Goal: Information Seeking & Learning: Compare options

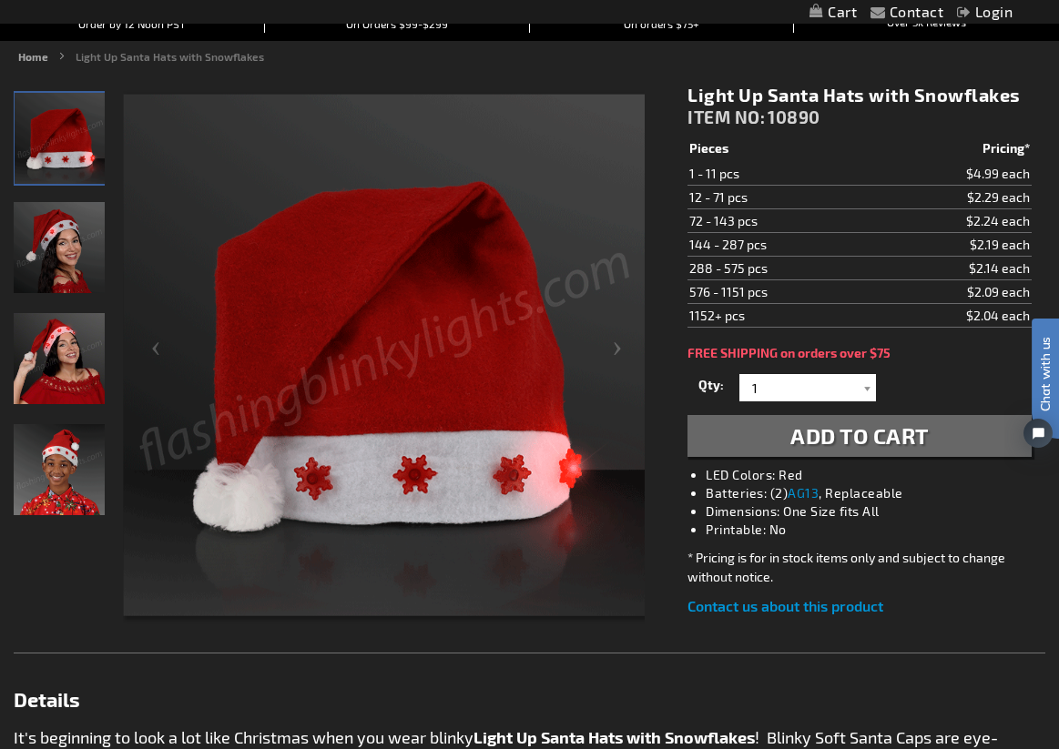
scroll to position [188, 0]
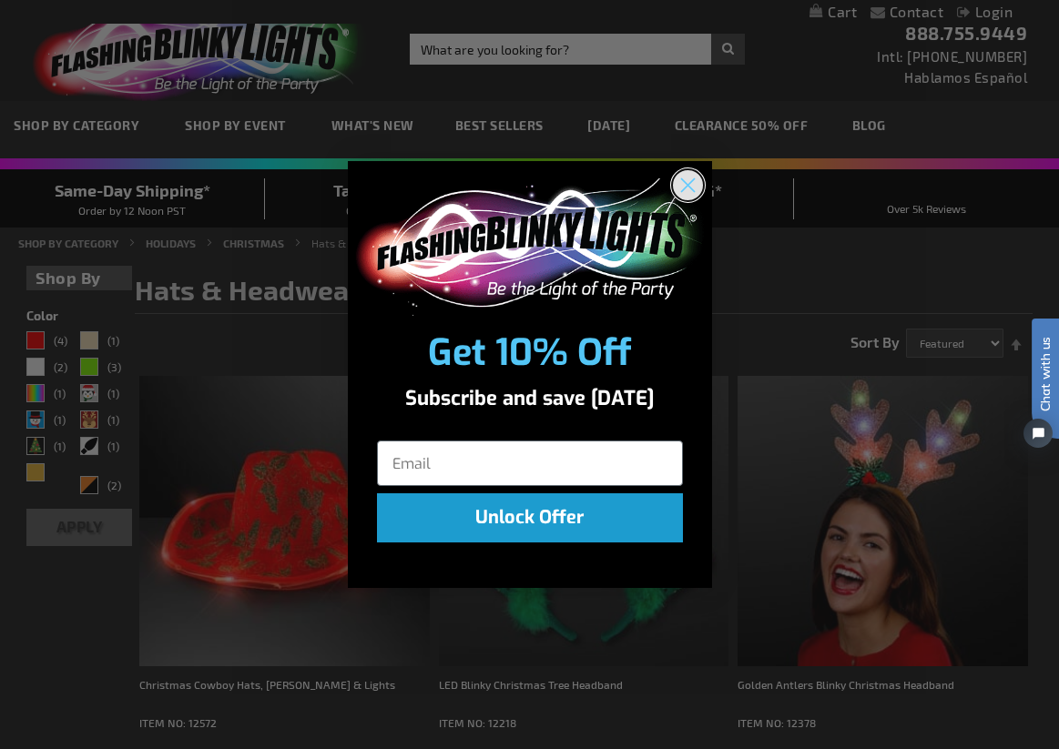
click at [695, 179] on circle "Close dialog" at bounding box center [687, 185] width 30 height 30
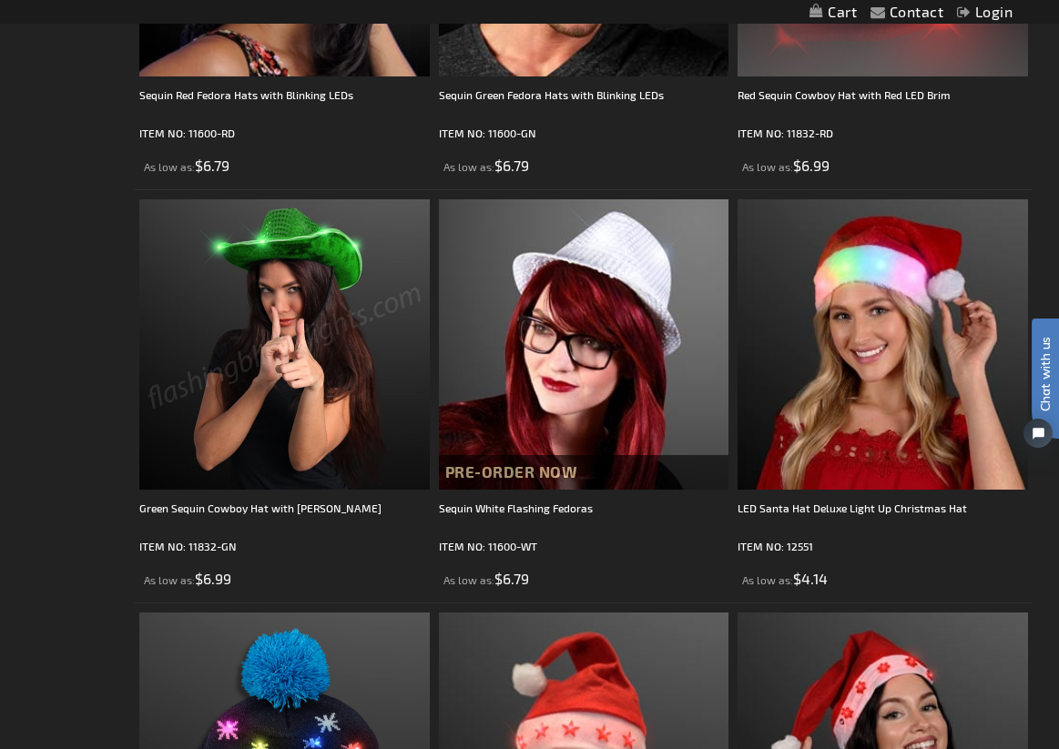
scroll to position [4377, 0]
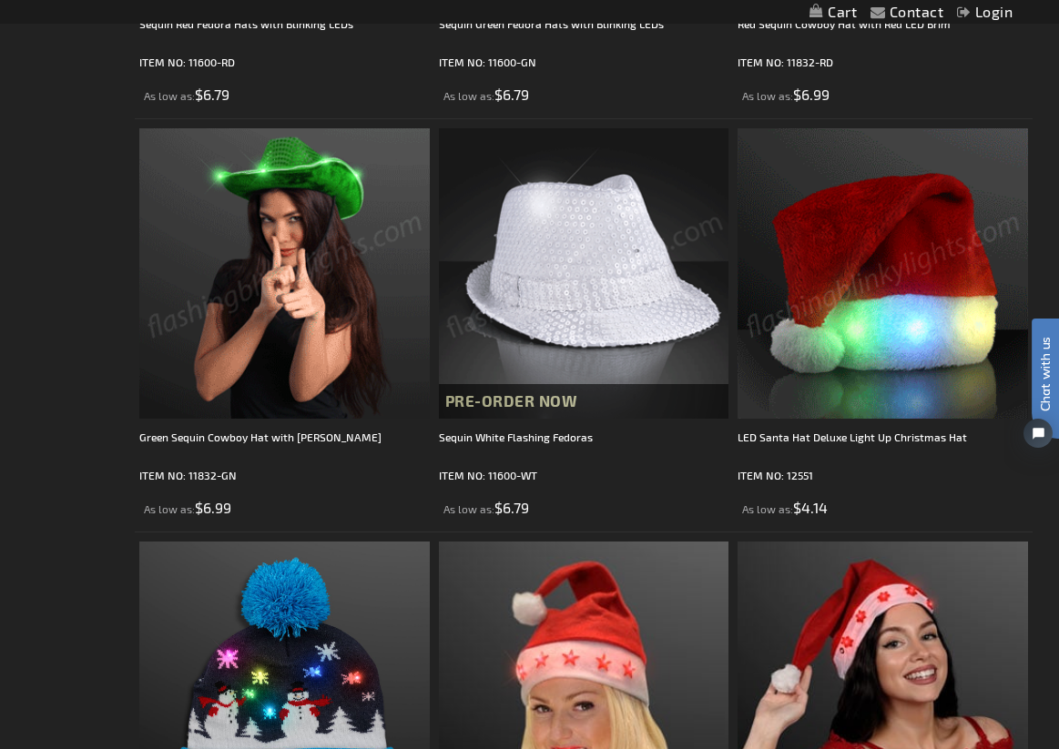
click at [893, 238] on img at bounding box center [883, 273] width 290 height 290
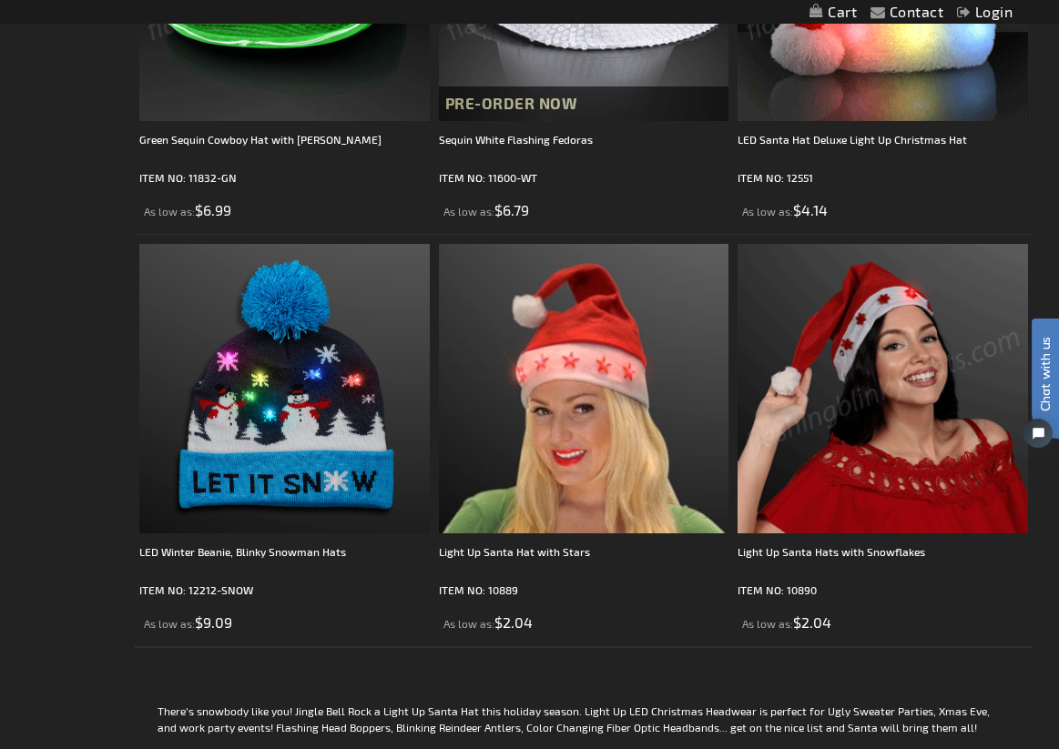
scroll to position [4714, 0]
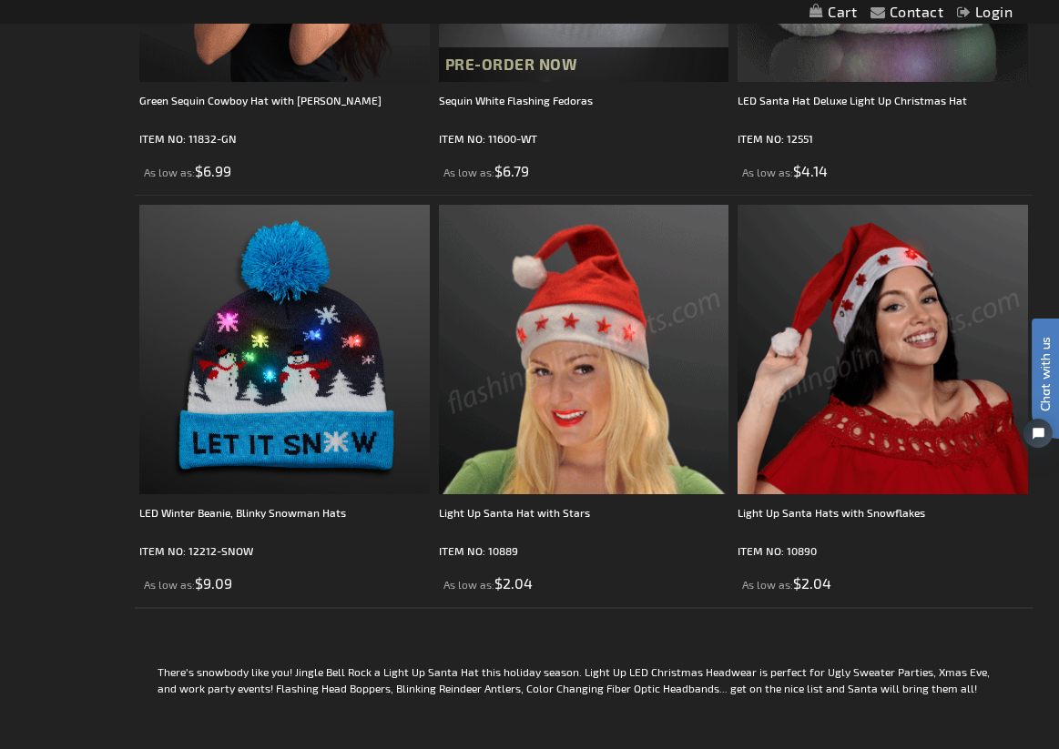
click at [617, 308] on img at bounding box center [584, 350] width 290 height 290
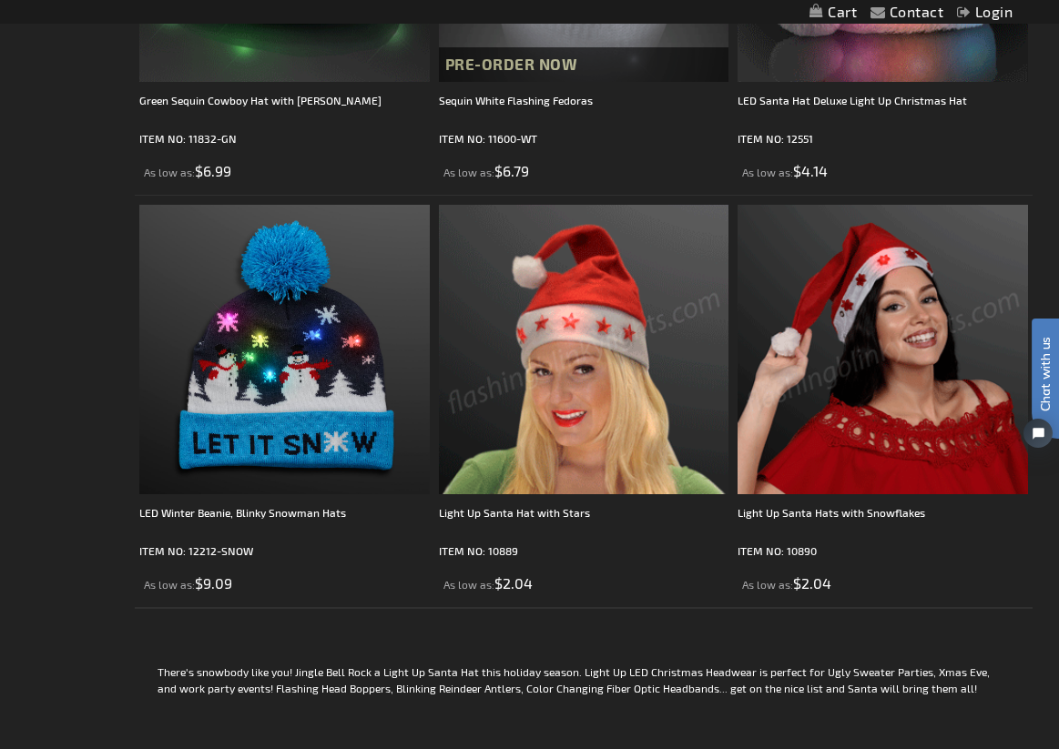
click at [847, 299] on img at bounding box center [883, 350] width 290 height 290
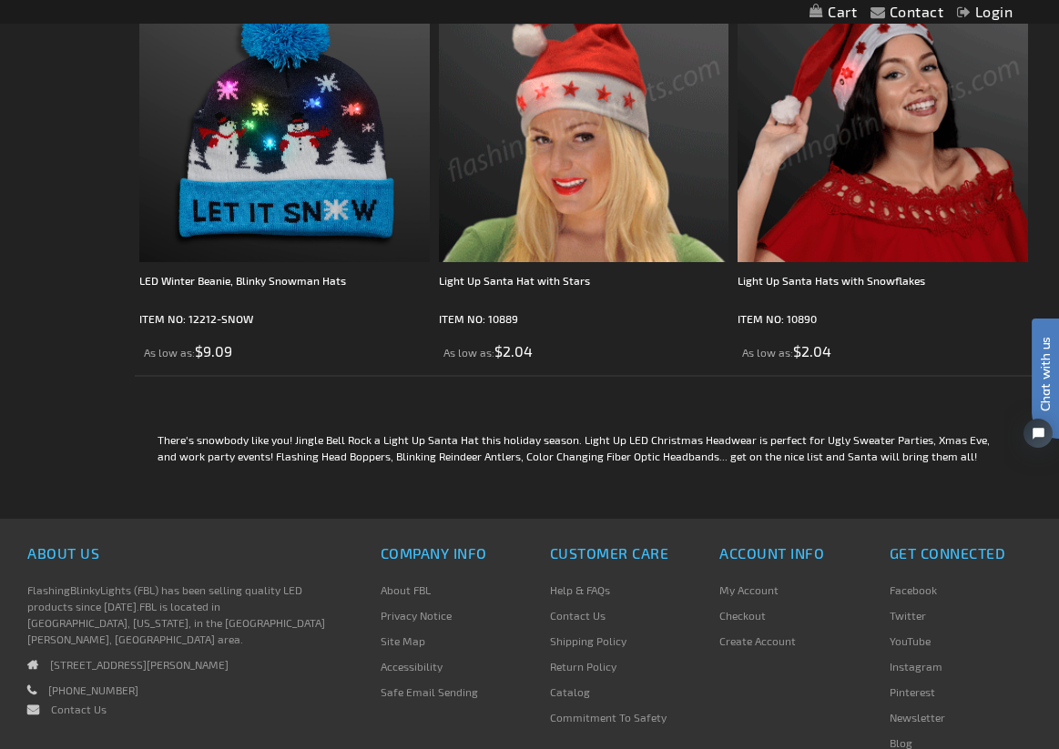
scroll to position [5078, 0]
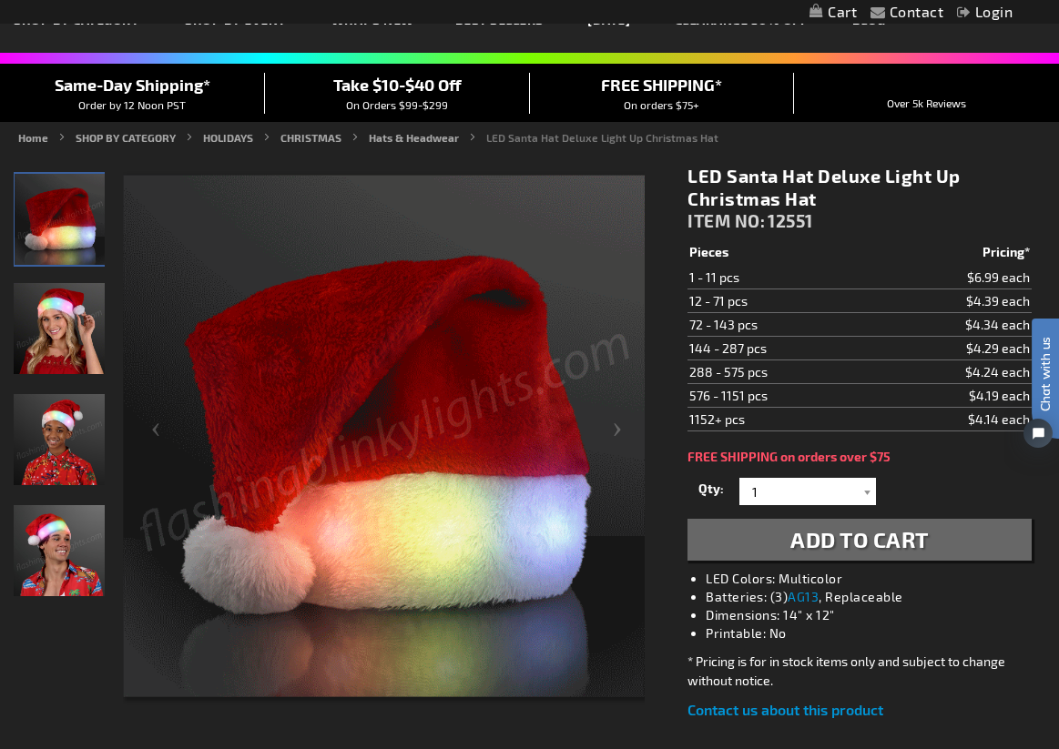
scroll to position [119, 0]
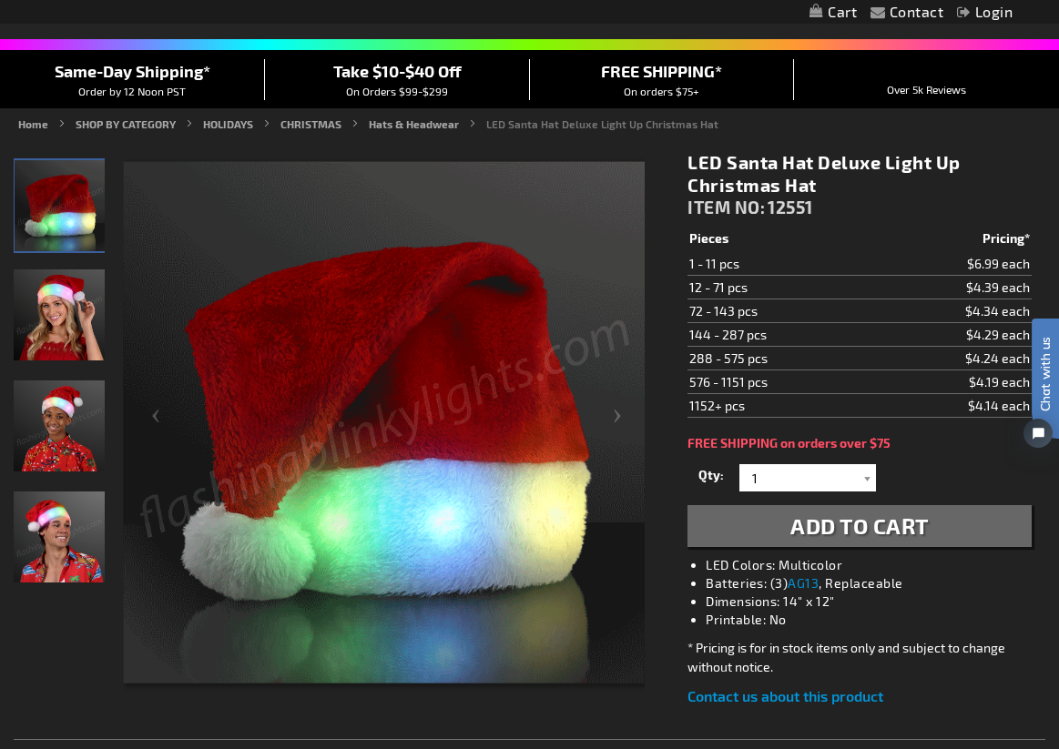
click at [46, 328] on img "Woman wearing Deluxe Santa Hat Light Up Christmas Hat" at bounding box center [59, 315] width 91 height 91
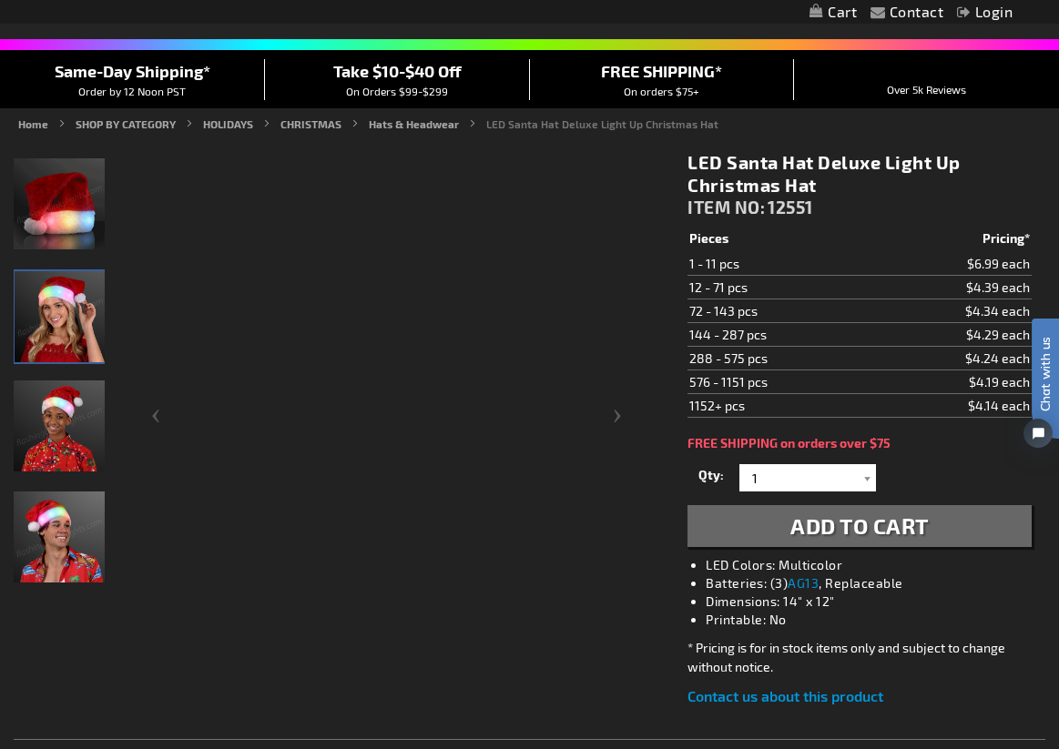
click at [49, 432] on img "Boy wearing Deluxe Santa Hat Light Up Christmas Hat" at bounding box center [59, 426] width 91 height 91
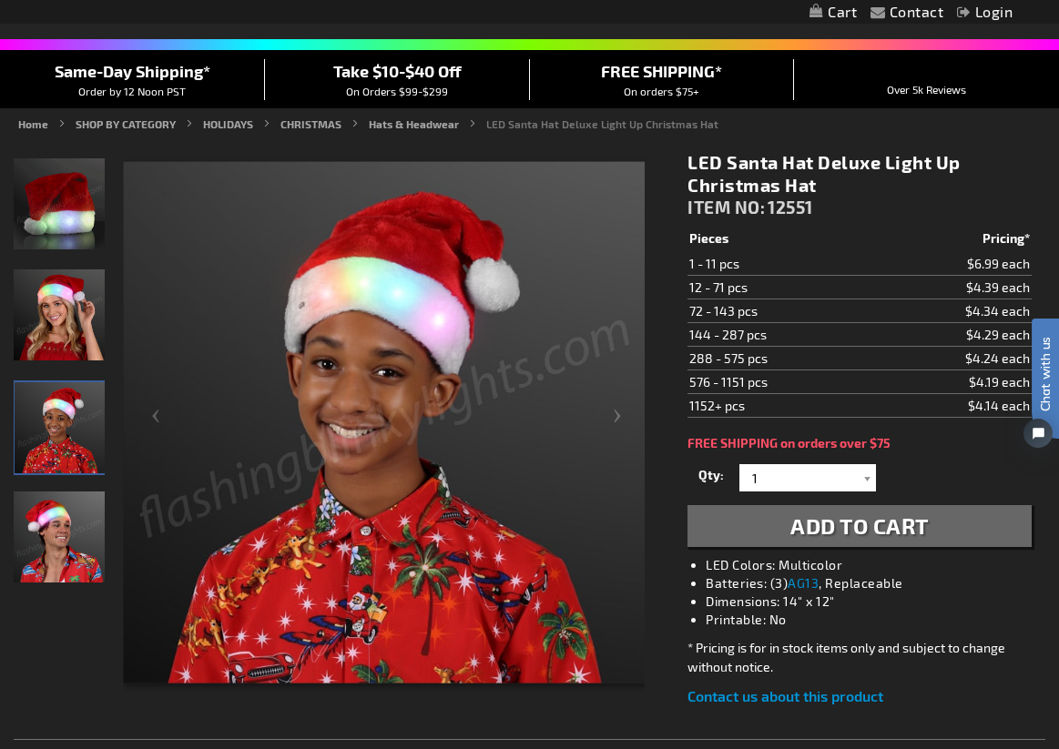
click at [49, 509] on img "Man wearing Deluxe Santa Hat Light Up Christmas Hat" at bounding box center [59, 537] width 91 height 91
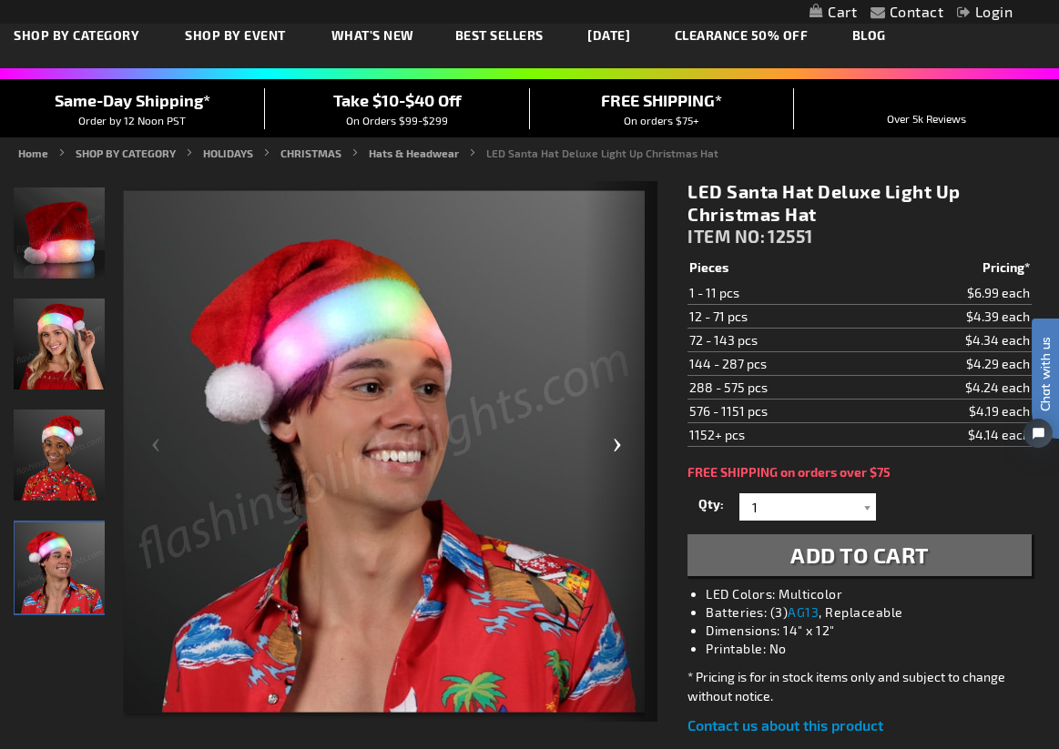
scroll to position [0, 0]
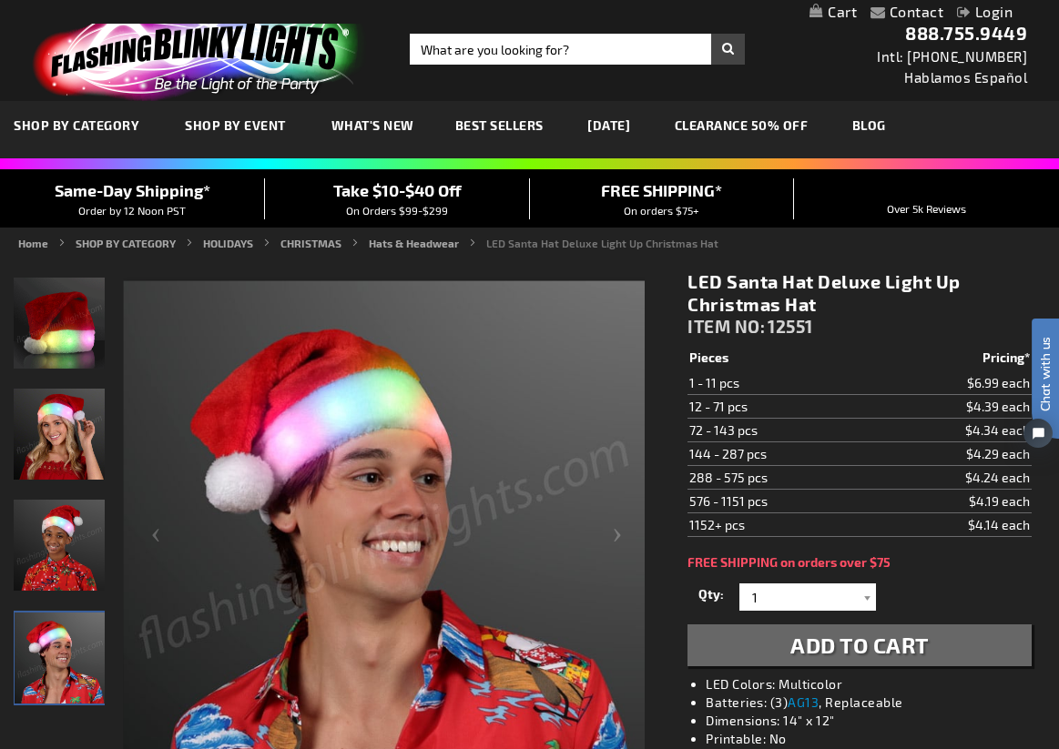
click at [74, 299] on img "Deluxe Santa Hat Light Up Christmas Hat" at bounding box center [59, 323] width 91 height 91
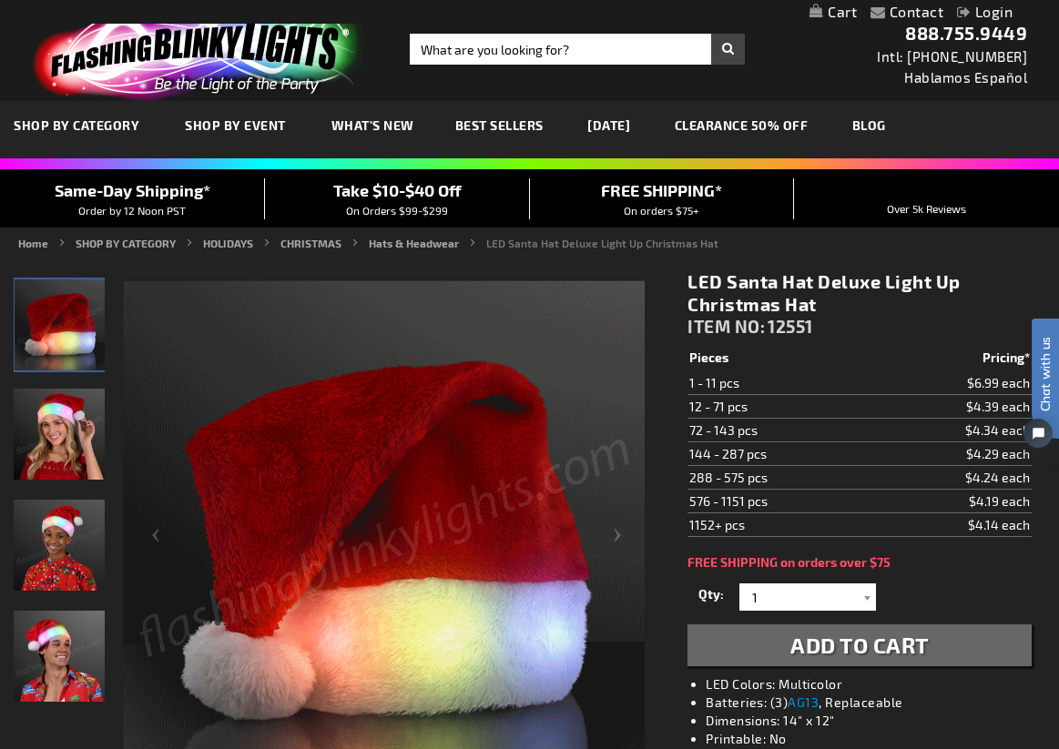
click at [93, 493] on div "Woman wearing Deluxe Santa Hat Light Up Christmas Hat" at bounding box center [60, 442] width 93 height 111
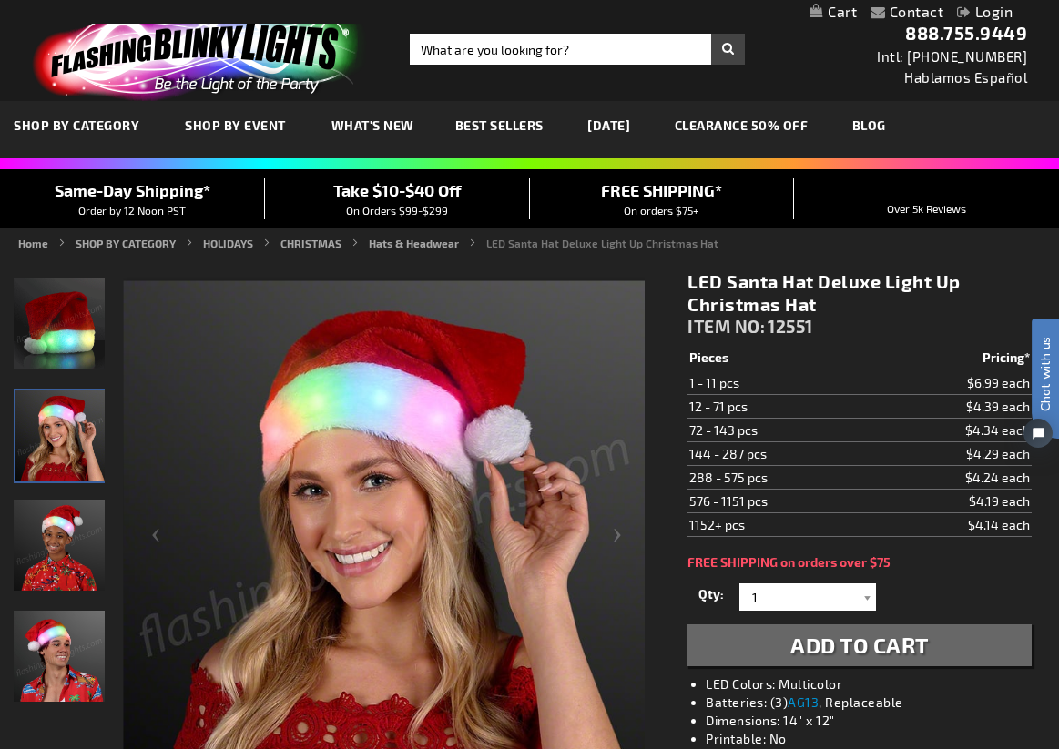
click at [79, 531] on img "Boy wearing Deluxe Santa Hat Light Up Christmas Hat" at bounding box center [59, 545] width 91 height 91
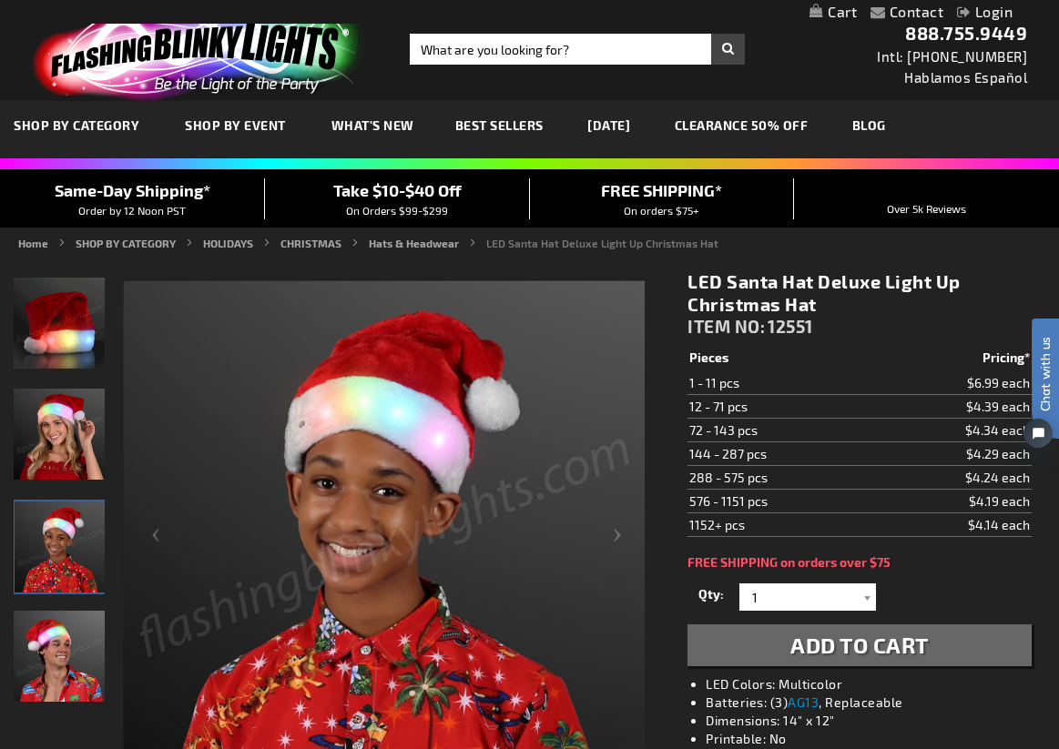
click at [85, 633] on img "Man wearing Deluxe Santa Hat Light Up Christmas Hat" at bounding box center [59, 656] width 91 height 91
